Goal: Information Seeking & Learning: Learn about a topic

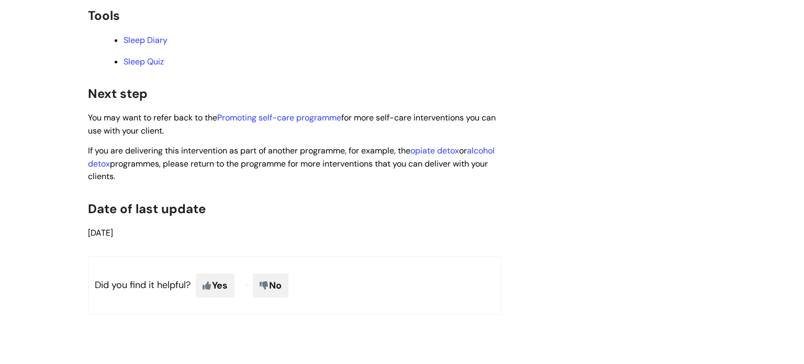
scroll to position [2467, 0]
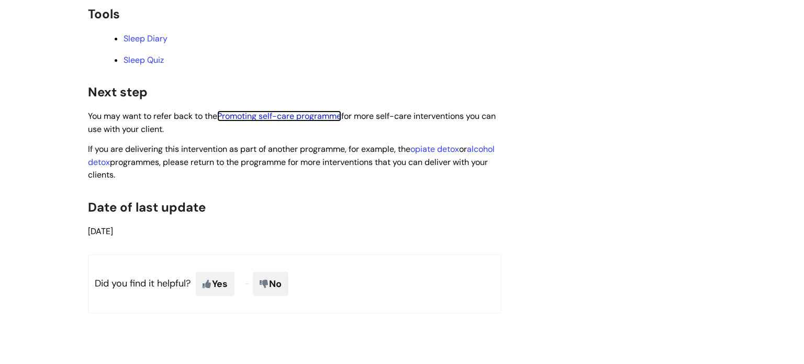
click at [299, 121] on link "Promoting self-care programme" at bounding box center [279, 115] width 124 height 11
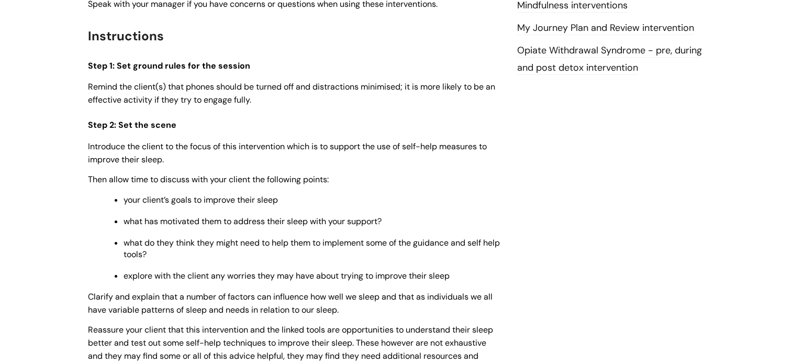
scroll to position [0, 0]
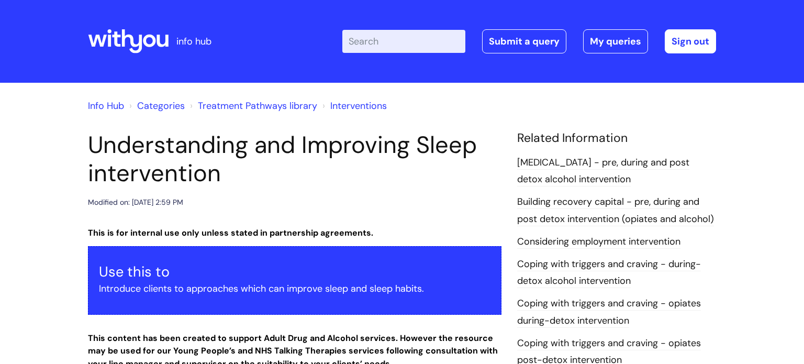
click at [384, 36] on input "Enter your search term here..." at bounding box center [403, 41] width 123 height 23
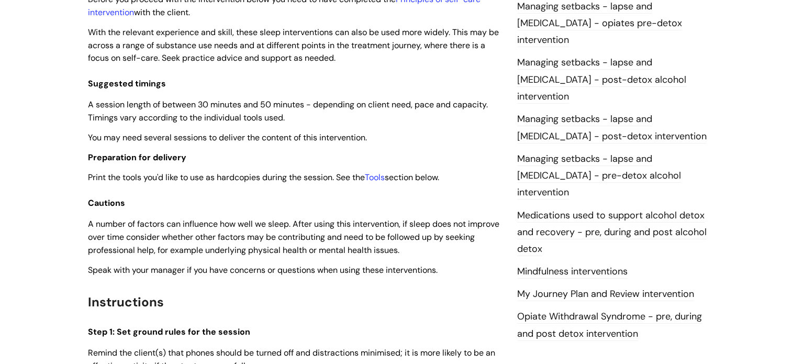
scroll to position [1025, 0]
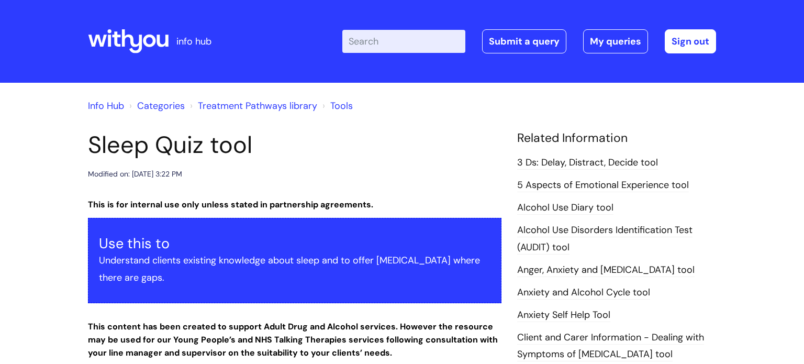
click at [132, 39] on icon at bounding box center [132, 41] width 20 height 24
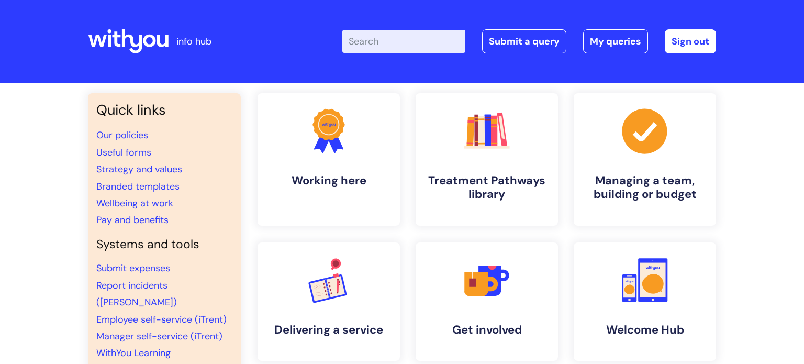
click at [434, 45] on input "Enter your search term here..." at bounding box center [403, 41] width 123 height 23
type input "3 Ds"
click button "Search" at bounding box center [0, 0] width 0 height 0
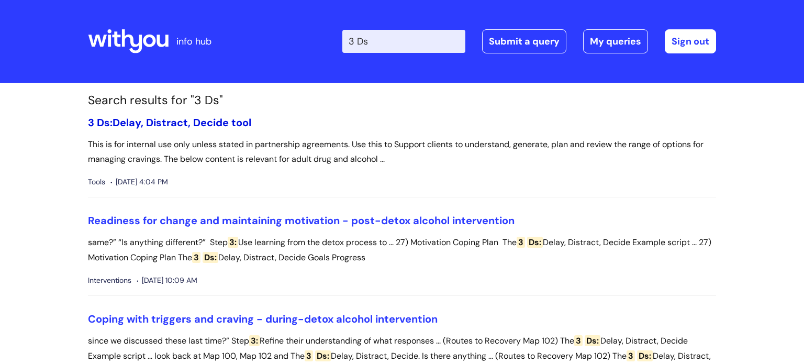
click at [225, 125] on link "3 Ds: Delay, Distract, Decide tool" at bounding box center [169, 123] width 163 height 14
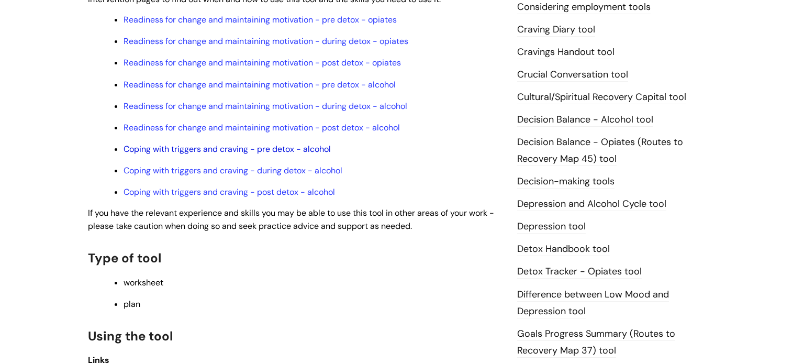
scroll to position [408, 0]
click at [292, 153] on link "Coping with triggers and craving - pre detox - alcohol" at bounding box center [226, 149] width 207 height 11
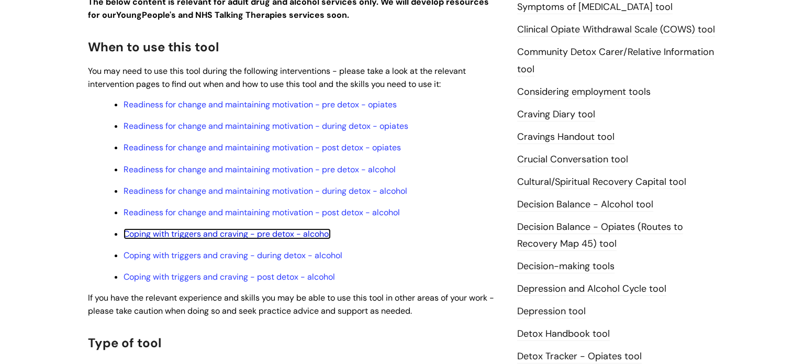
scroll to position [323, 0]
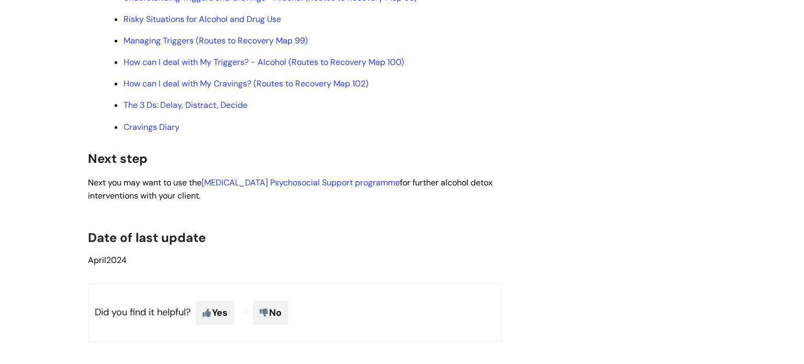
scroll to position [3409, 0]
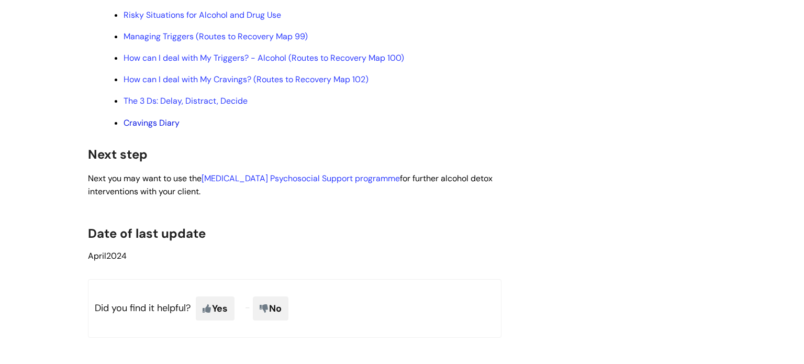
click at [147, 128] on link "Cravings Diary" at bounding box center [151, 122] width 56 height 11
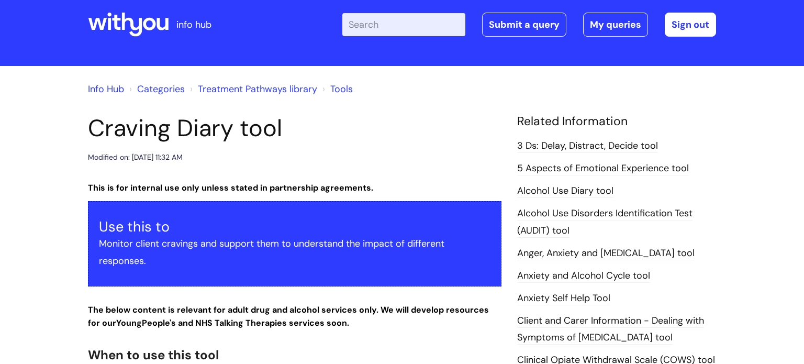
scroll to position [14, 0]
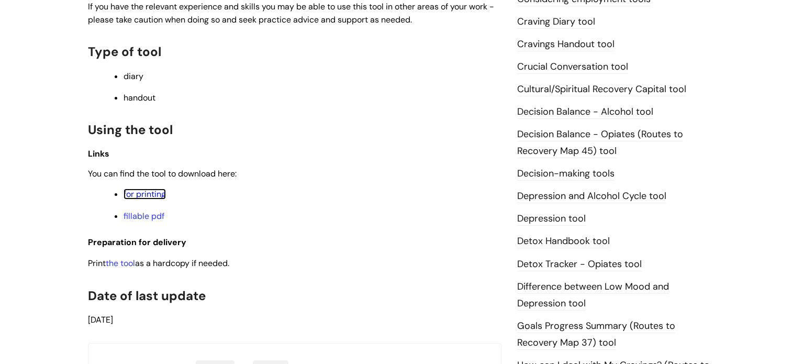
scroll to position [441, 0]
click at [162, 197] on link "for printing" at bounding box center [144, 192] width 42 height 11
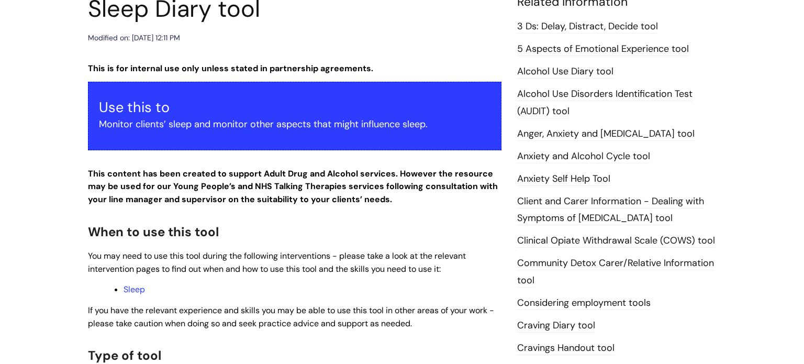
scroll to position [0, 0]
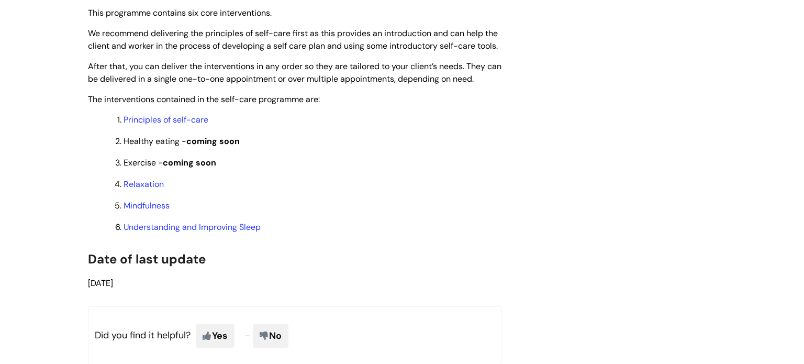
scroll to position [872, 0]
click at [151, 190] on link "Relaxation" at bounding box center [143, 184] width 40 height 11
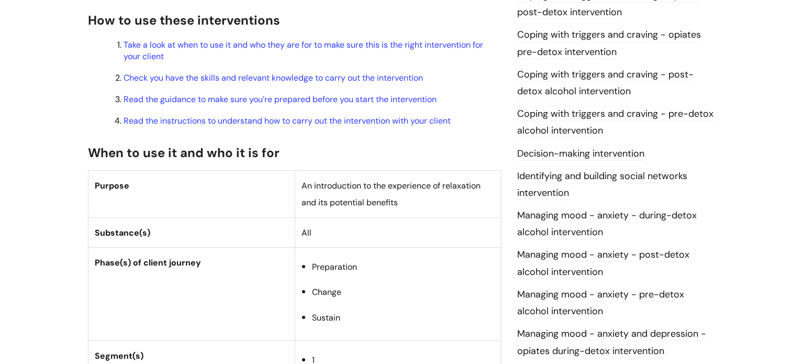
scroll to position [347, 0]
click at [439, 42] on link "Take a look at when to use it and who they are for to make sure this is the rig…" at bounding box center [302, 50] width 359 height 22
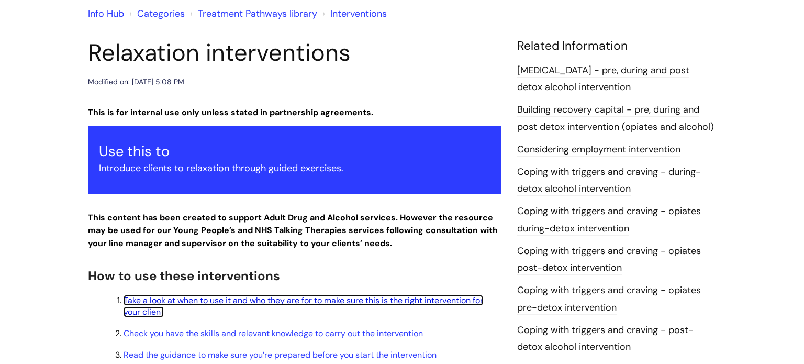
scroll to position [0, 0]
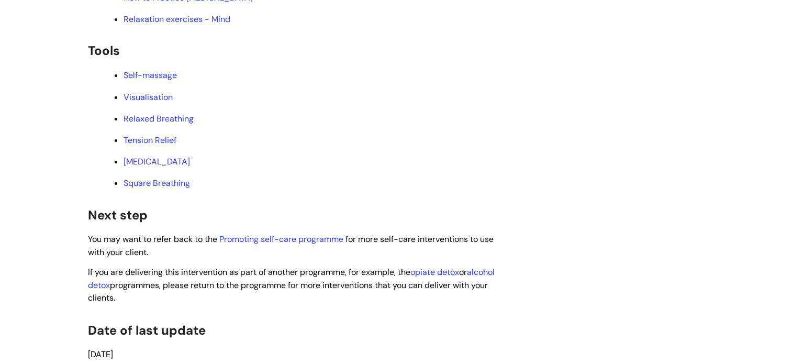
scroll to position [1973, 0]
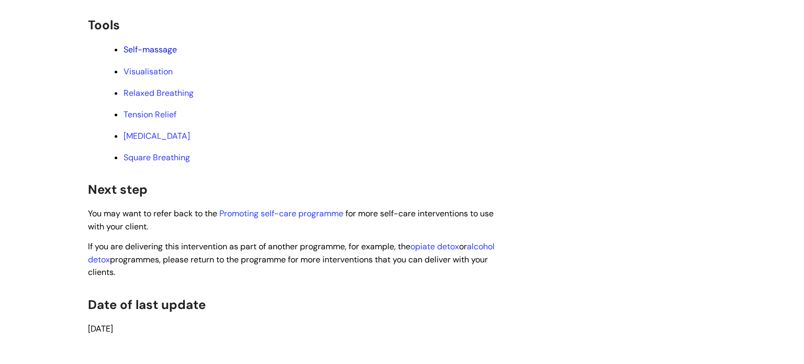
click at [173, 55] on link "Self-massage" at bounding box center [149, 49] width 53 height 11
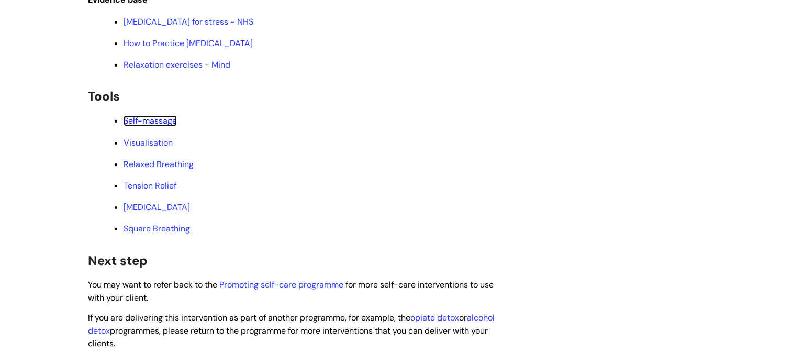
scroll to position [1904, 0]
click at [152, 146] on link "Visualisation" at bounding box center [147, 141] width 49 height 11
click at [182, 168] on link "Relaxed Breathing" at bounding box center [158, 162] width 70 height 11
click at [190, 211] on link "Progressive Muscle Relaxation" at bounding box center [156, 205] width 66 height 11
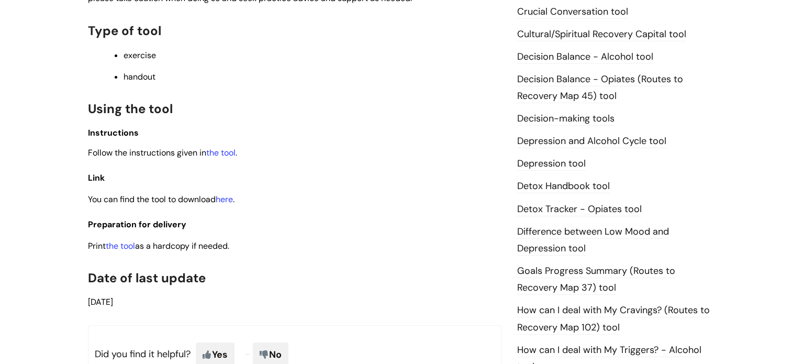
scroll to position [498, 0]
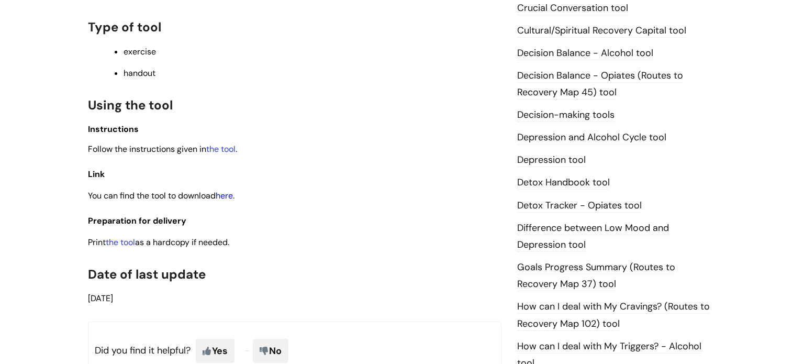
click at [229, 198] on link "here" at bounding box center [224, 195] width 17 height 11
click at [135, 246] on link "the tool" at bounding box center [120, 241] width 29 height 11
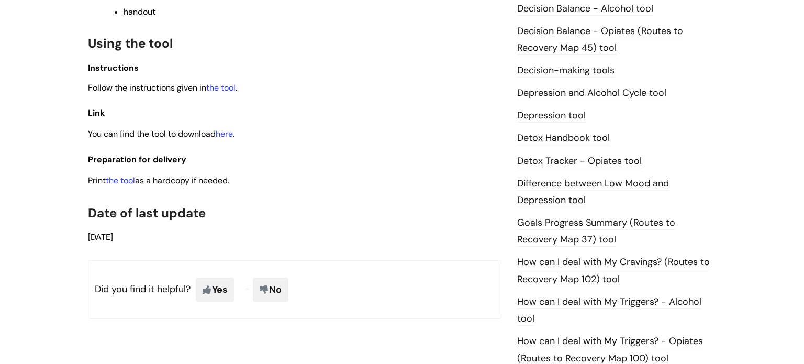
scroll to position [546, 0]
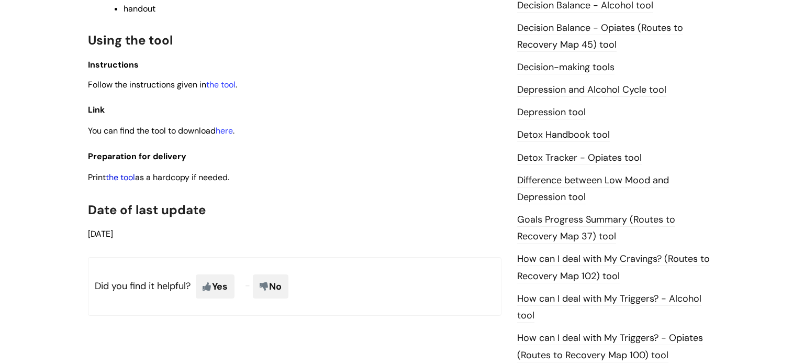
click at [128, 182] on link "the tool" at bounding box center [120, 177] width 29 height 11
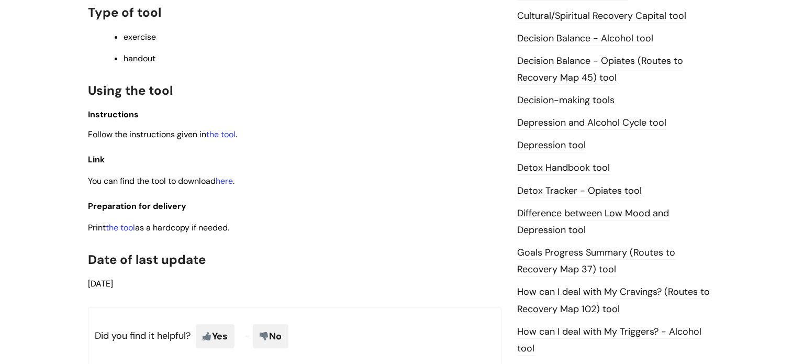
scroll to position [513, 0]
click at [128, 228] on link "the tool" at bounding box center [120, 226] width 29 height 11
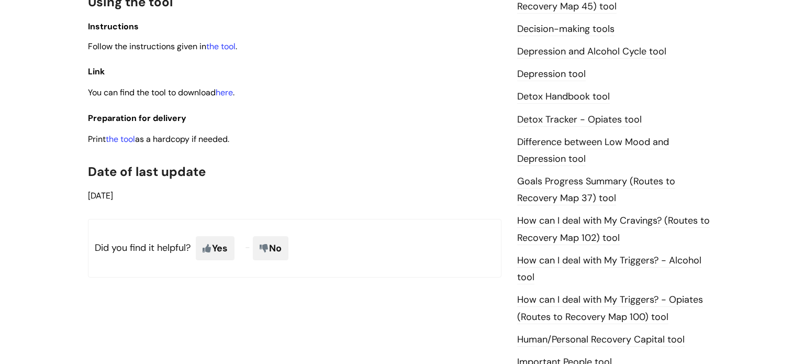
scroll to position [588, 0]
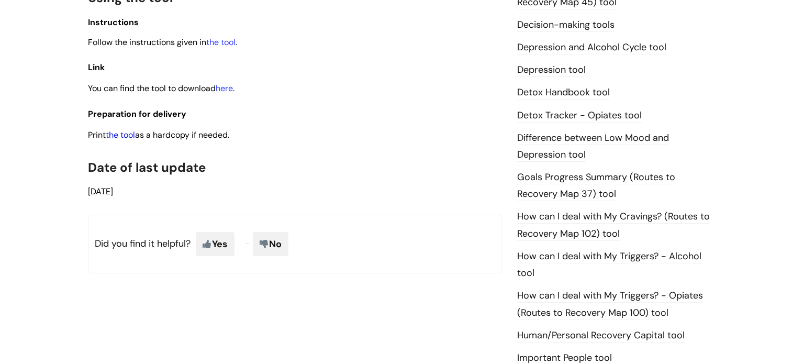
click at [130, 136] on link "the tool" at bounding box center [120, 134] width 29 height 11
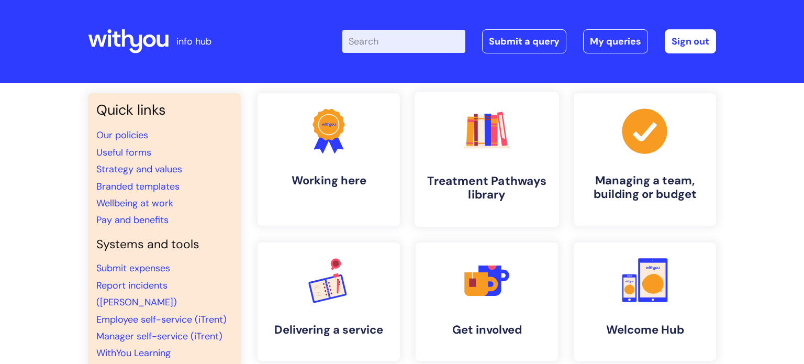
click at [485, 163] on link ".cls-1{fill:#f89b22;}.cls-1,.cls-2,.cls-3,.cls-4,.cls-5,.cls-6,.cls-7{stroke-wi…" at bounding box center [486, 159] width 144 height 134
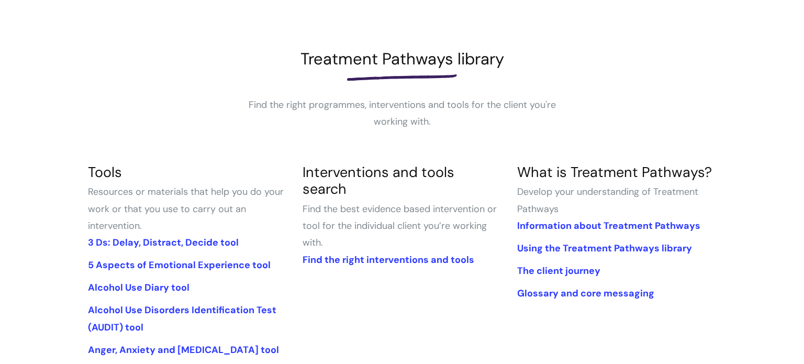
scroll to position [161, 0]
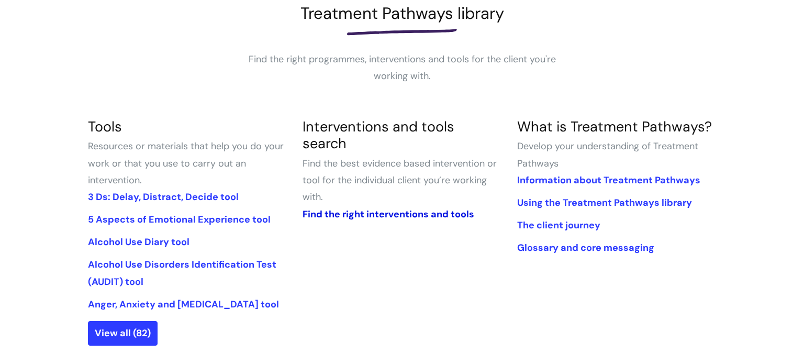
click at [371, 208] on link "Find the right interventions and tools" at bounding box center [388, 214] width 172 height 13
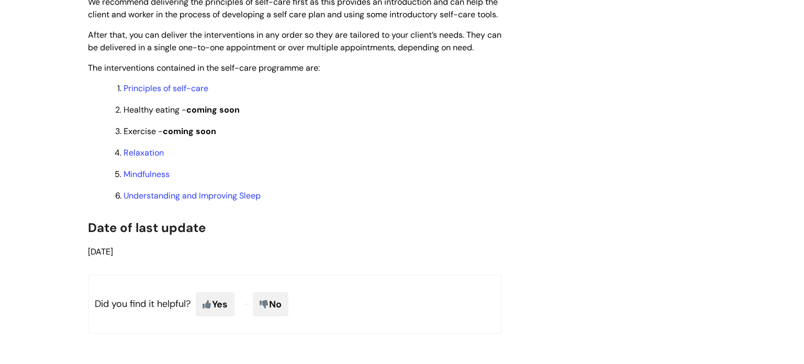
scroll to position [907, 0]
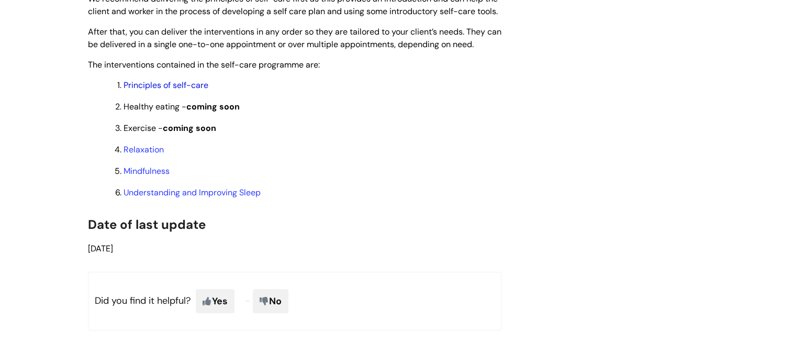
click at [199, 91] on link "Principles of self-care" at bounding box center [165, 85] width 85 height 11
click at [154, 176] on link "Mindfulness" at bounding box center [146, 170] width 46 height 11
click at [151, 155] on link "Relaxation" at bounding box center [143, 149] width 40 height 11
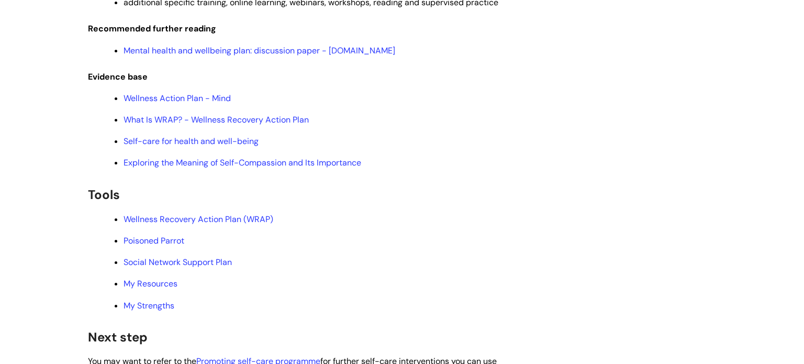
scroll to position [2413, 0]
click at [233, 223] on link "Wellness Recovery Action Plan (WRAP)" at bounding box center [198, 217] width 150 height 11
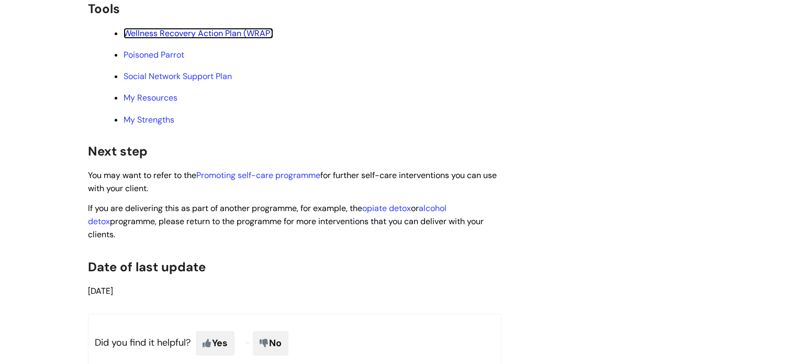
scroll to position [2600, 0]
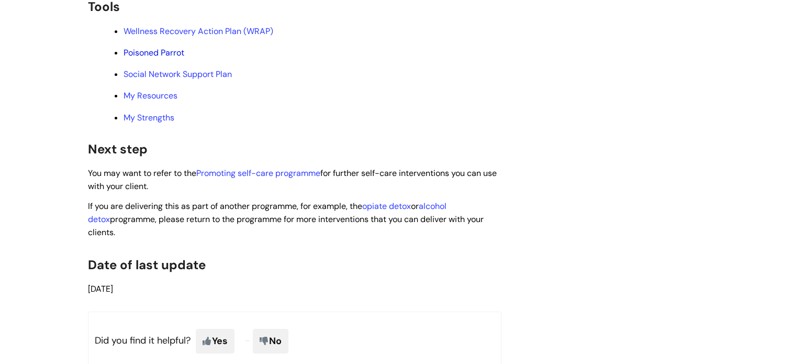
click at [156, 58] on link "Poisoned Parrot" at bounding box center [153, 52] width 61 height 11
click at [207, 80] on link "Social Network Support Plan" at bounding box center [177, 74] width 108 height 11
click at [160, 101] on link "My Resources" at bounding box center [150, 95] width 54 height 11
click at [160, 123] on link "My Strengths" at bounding box center [148, 117] width 51 height 11
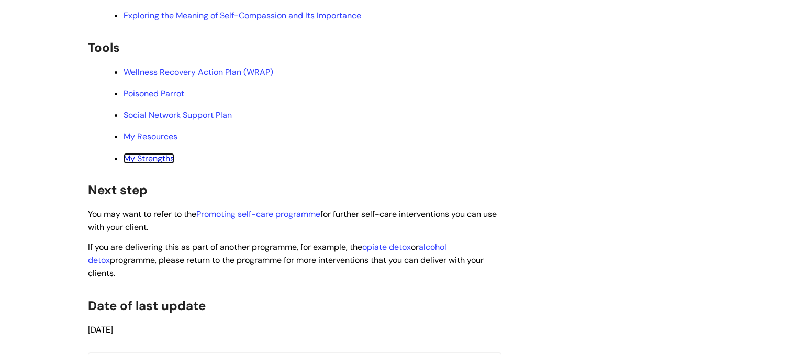
scroll to position [2467, 0]
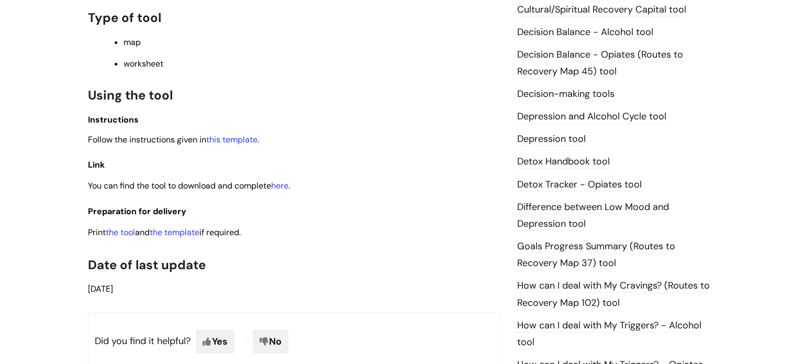
scroll to position [522, 0]
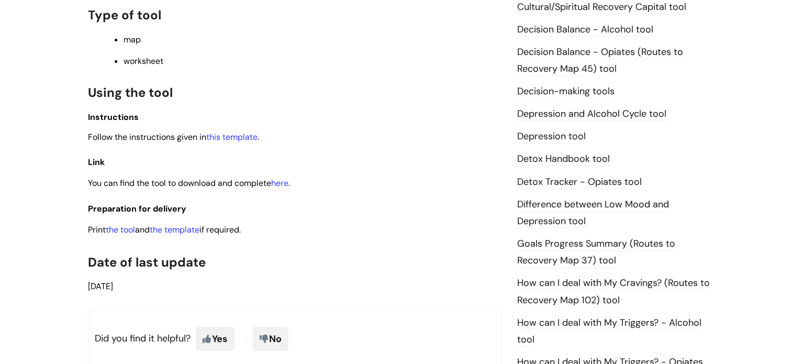
click at [491, 116] on p "Instructions" at bounding box center [294, 116] width 413 height 13
click at [248, 135] on link "this template" at bounding box center [231, 136] width 51 height 11
click at [125, 234] on link "the tool" at bounding box center [120, 229] width 29 height 11
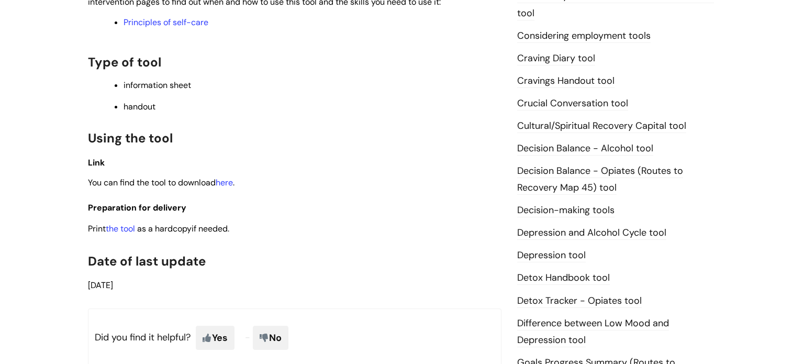
scroll to position [412, 0]
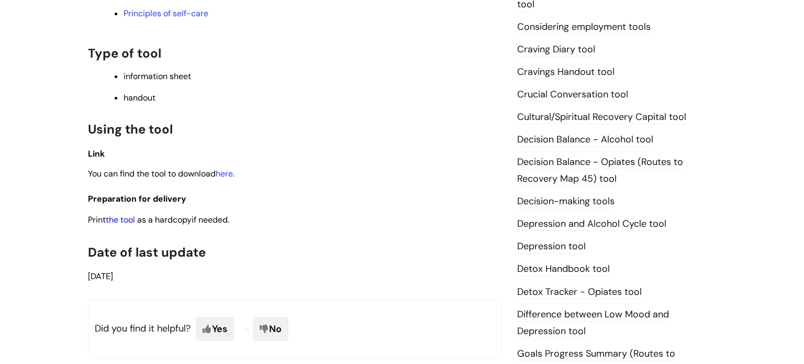
click at [122, 223] on link "the tool" at bounding box center [120, 219] width 29 height 11
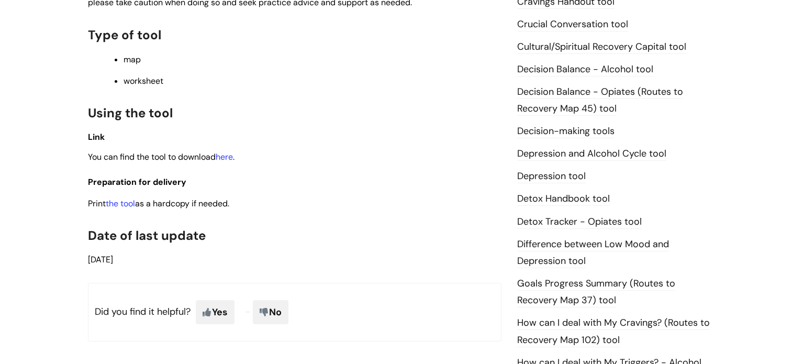
scroll to position [485, 0]
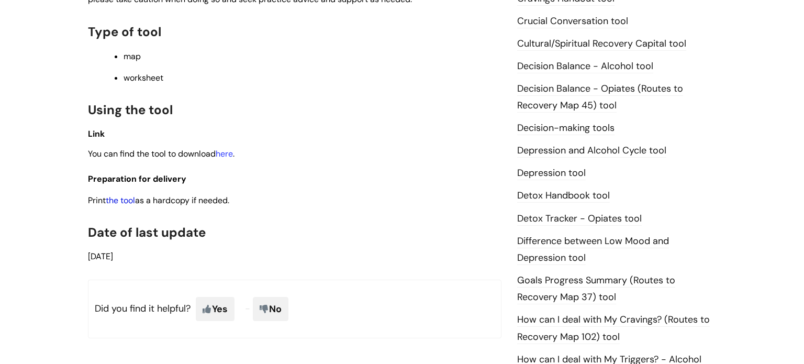
click at [130, 204] on link "the tool" at bounding box center [120, 200] width 29 height 11
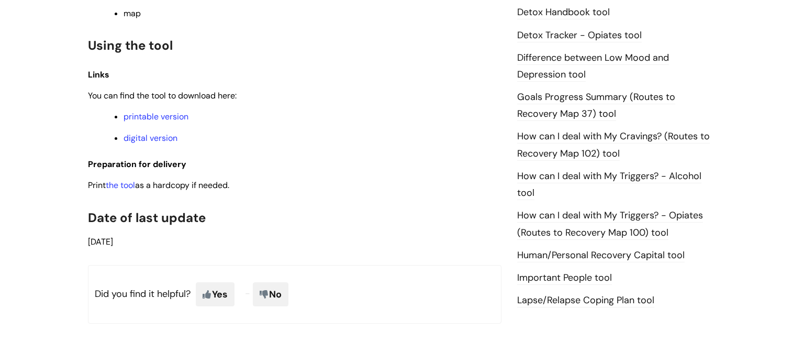
scroll to position [669, 0]
click at [120, 190] on link "the tool" at bounding box center [120, 184] width 29 height 11
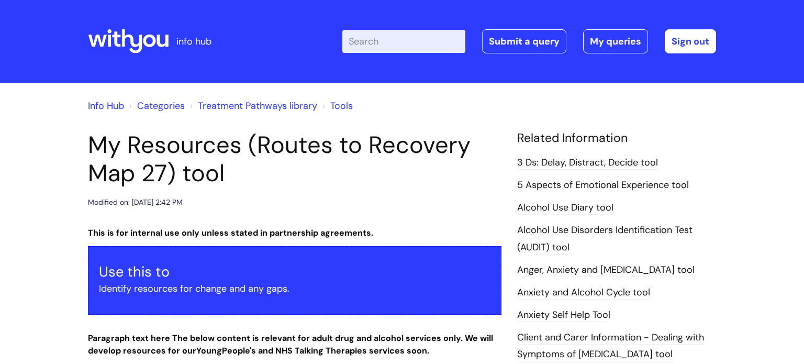
scroll to position [811, 0]
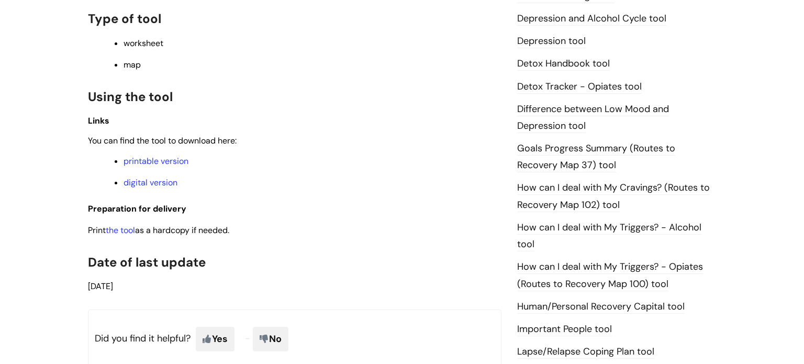
scroll to position [663, 0]
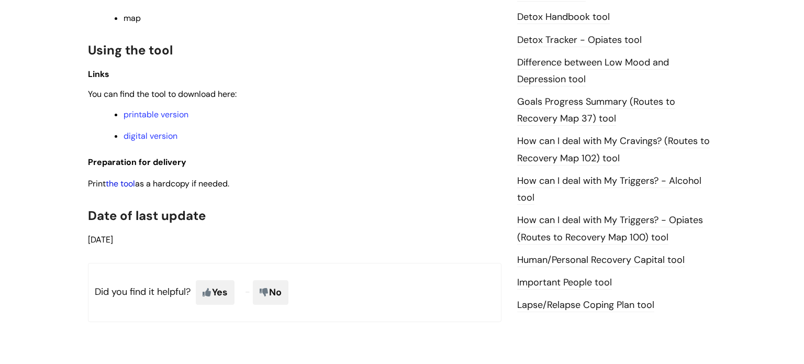
click at [130, 189] on link "the tool" at bounding box center [120, 183] width 29 height 11
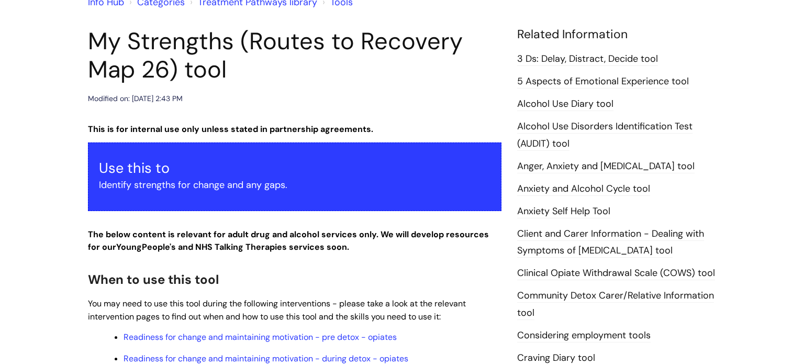
scroll to position [0, 0]
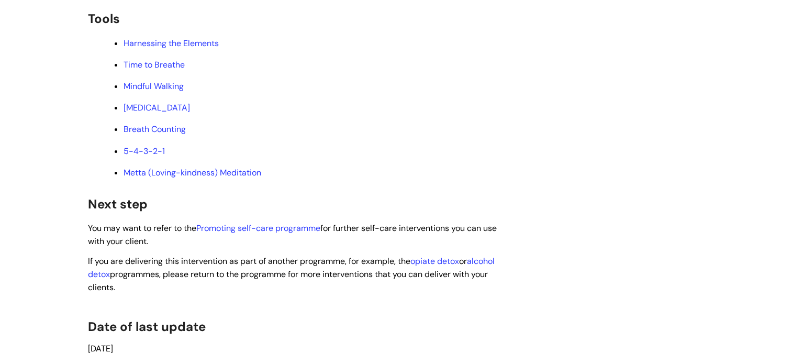
scroll to position [2015, 0]
click at [196, 48] on link "Harnessing the Elements" at bounding box center [170, 42] width 95 height 11
click at [178, 69] on link "Time to Breathe" at bounding box center [153, 63] width 61 height 11
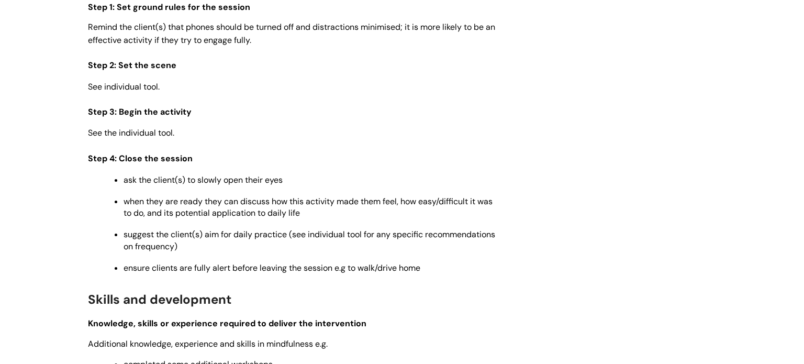
scroll to position [1423, 0]
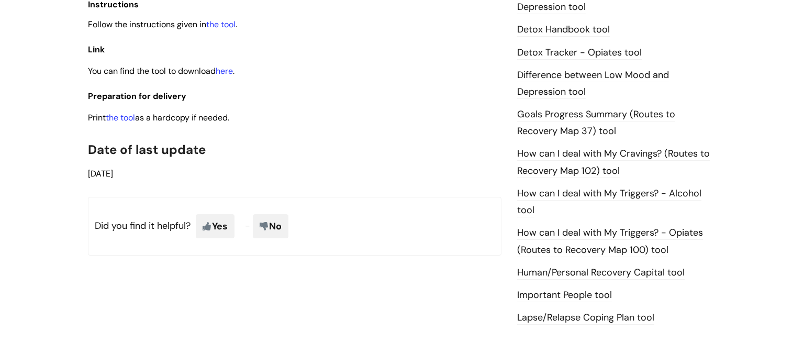
scroll to position [651, 0]
click at [135, 122] on link "the tool" at bounding box center [120, 116] width 29 height 11
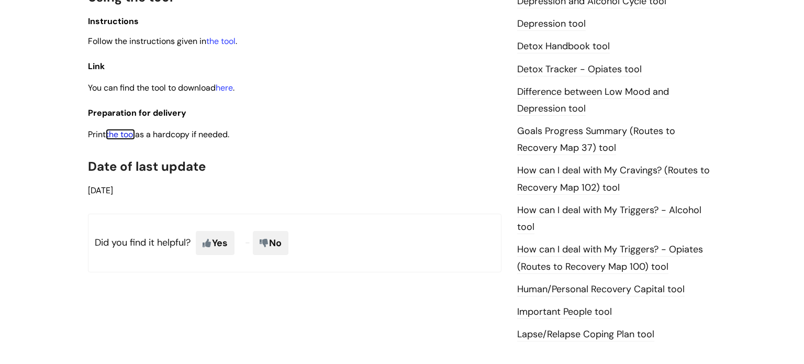
scroll to position [634, 0]
click at [231, 43] on link "the tool" at bounding box center [220, 41] width 29 height 11
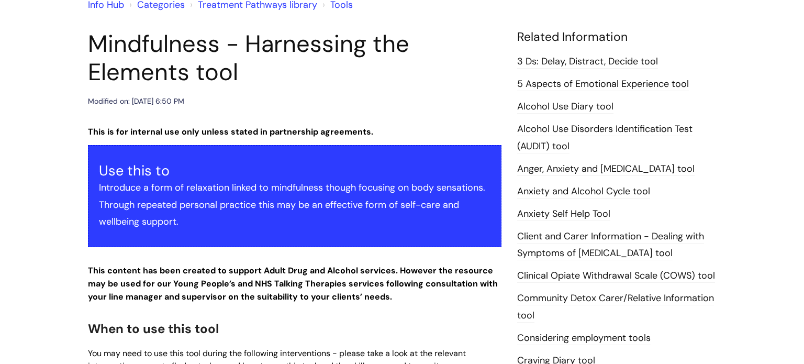
scroll to position [0, 0]
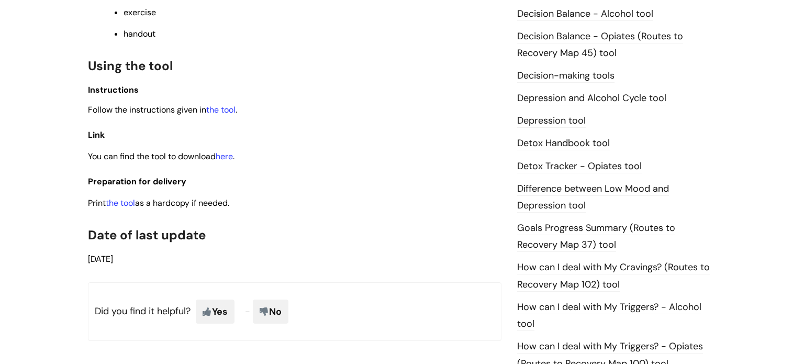
scroll to position [538, 0]
click at [232, 109] on link "the tool" at bounding box center [220, 109] width 29 height 11
click at [233, 161] on link "here" at bounding box center [224, 155] width 17 height 11
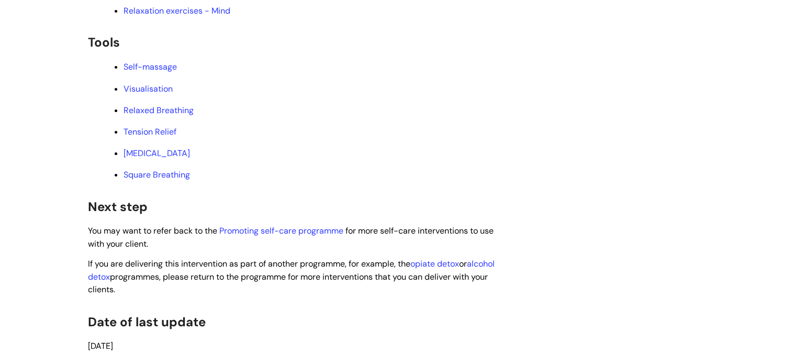
scroll to position [1959, 0]
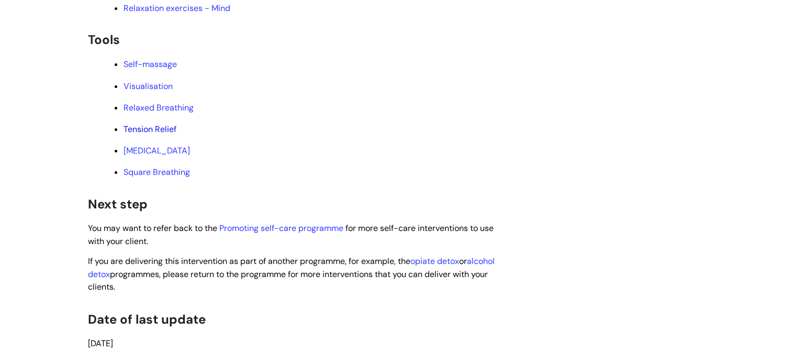
click at [158, 134] on link "Tension Relief" at bounding box center [149, 128] width 53 height 11
click at [190, 156] on link "Progressive Muscle Relaxation" at bounding box center [156, 150] width 66 height 11
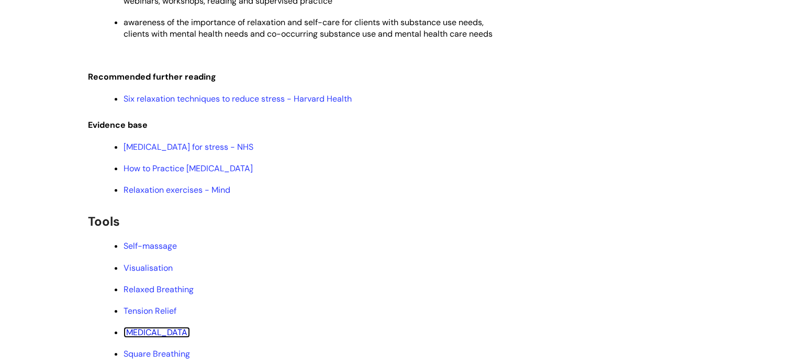
scroll to position [1770, 0]
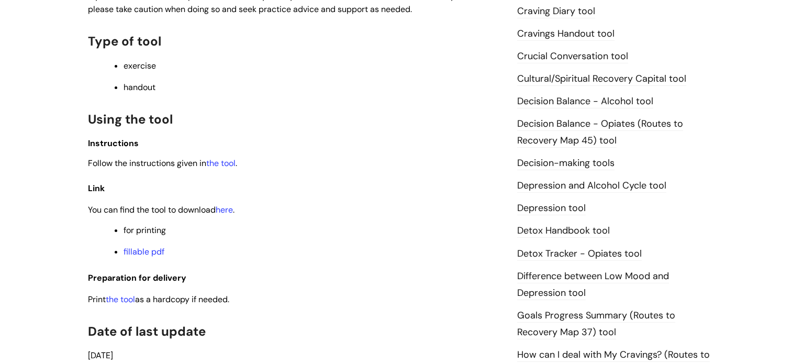
scroll to position [451, 0]
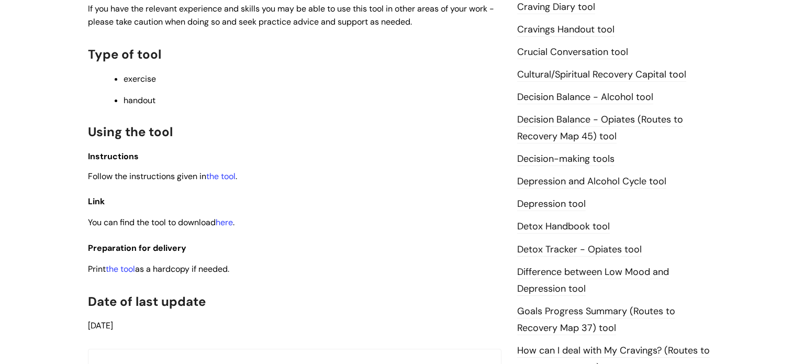
scroll to position [459, 0]
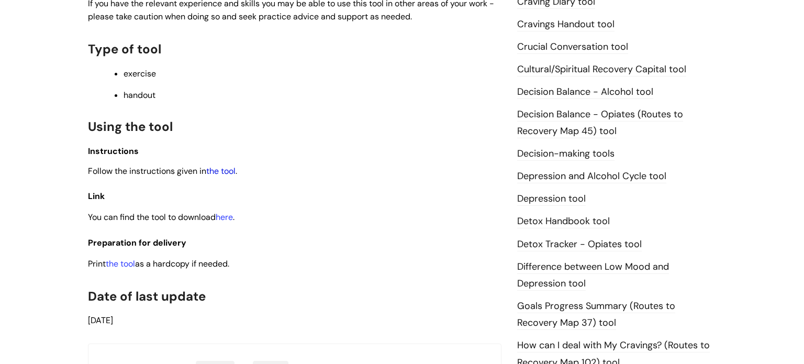
click at [226, 173] on link "the tool" at bounding box center [220, 170] width 29 height 11
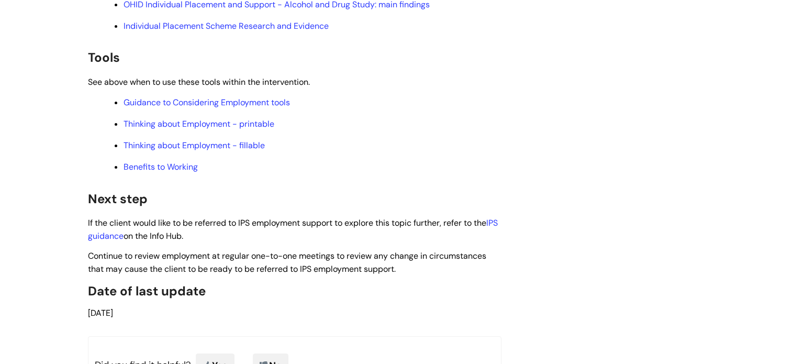
scroll to position [4015, 0]
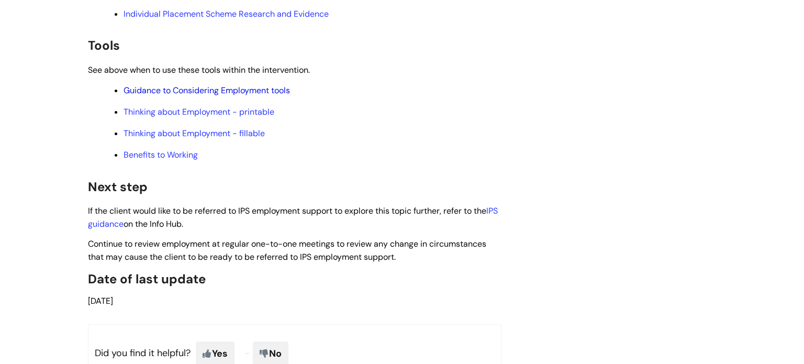
click at [267, 96] on link "Guidance to Considering Employment tools" at bounding box center [206, 90] width 166 height 11
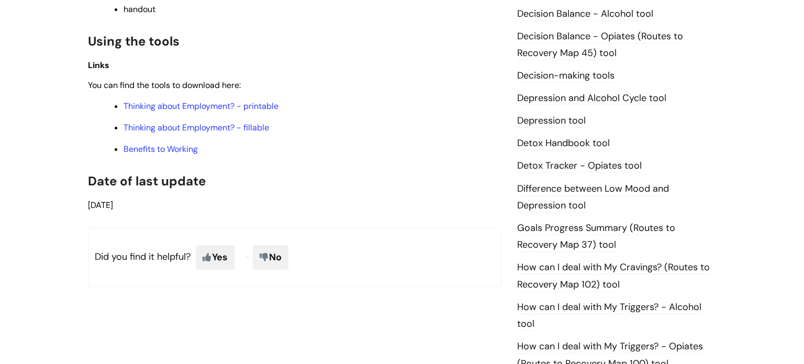
scroll to position [516, 0]
click at [278, 107] on link "Thinking about Employment? - printable" at bounding box center [200, 104] width 155 height 11
click at [173, 151] on link "Benefits to Working" at bounding box center [160, 147] width 74 height 11
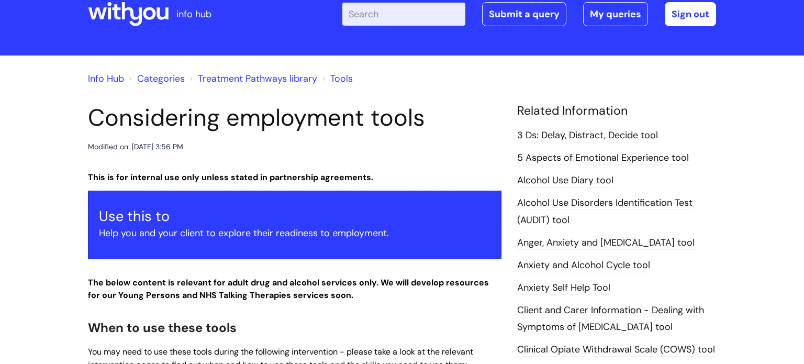
scroll to position [0, 0]
